Goal: Find specific page/section

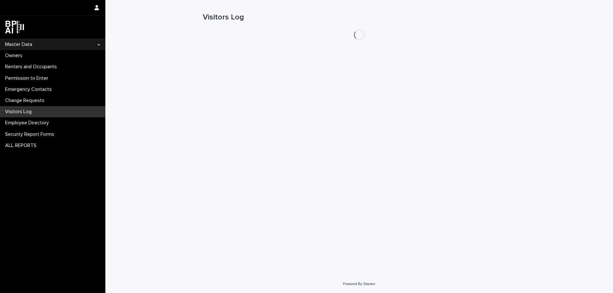
click at [24, 47] on p "Master Data" at bounding box center [20, 44] width 35 height 6
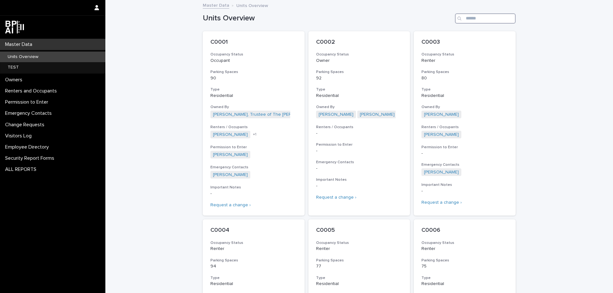
click at [479, 17] on input "Search" at bounding box center [485, 18] width 61 height 10
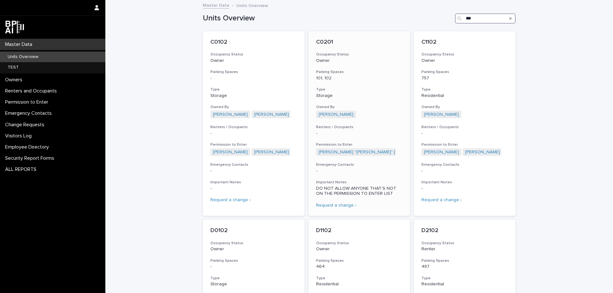
type input "***"
click at [394, 98] on p "Storage" at bounding box center [359, 95] width 87 height 5
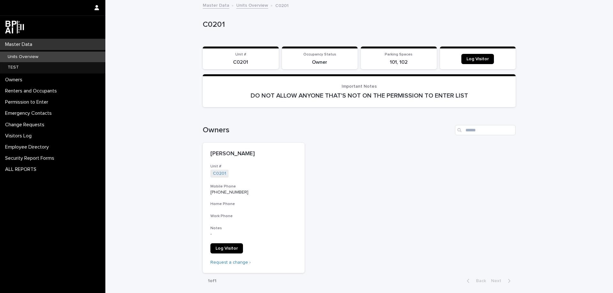
click at [40, 42] on div "Master Data" at bounding box center [52, 44] width 105 height 11
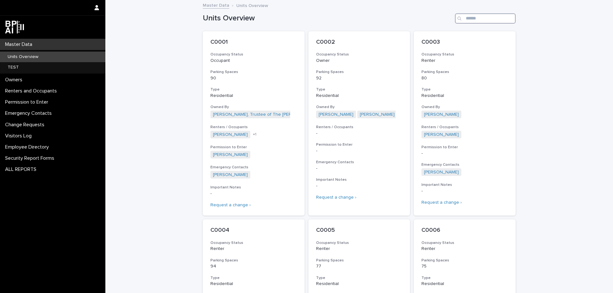
click at [470, 20] on input "Search" at bounding box center [485, 18] width 61 height 10
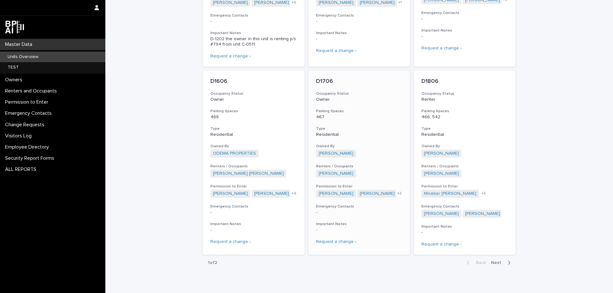
scroll to position [562, 0]
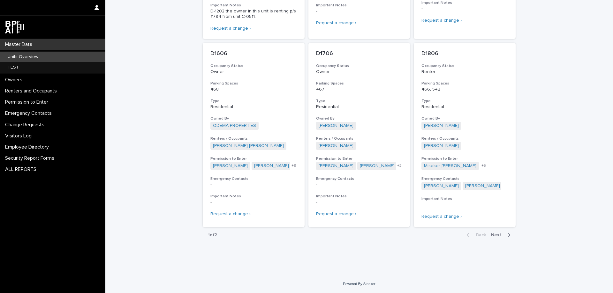
type input "**"
click at [492, 236] on span "Next" at bounding box center [498, 235] width 14 height 4
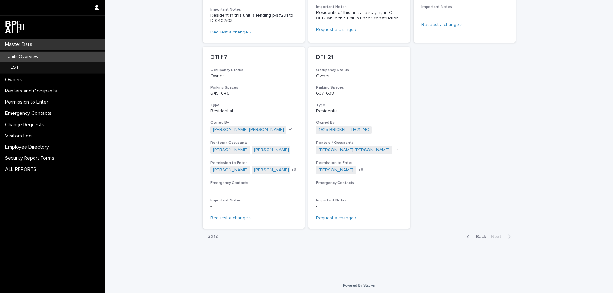
scroll to position [371, 0]
click at [478, 237] on span "Back" at bounding box center [479, 235] width 14 height 4
